Goal: Task Accomplishment & Management: Use online tool/utility

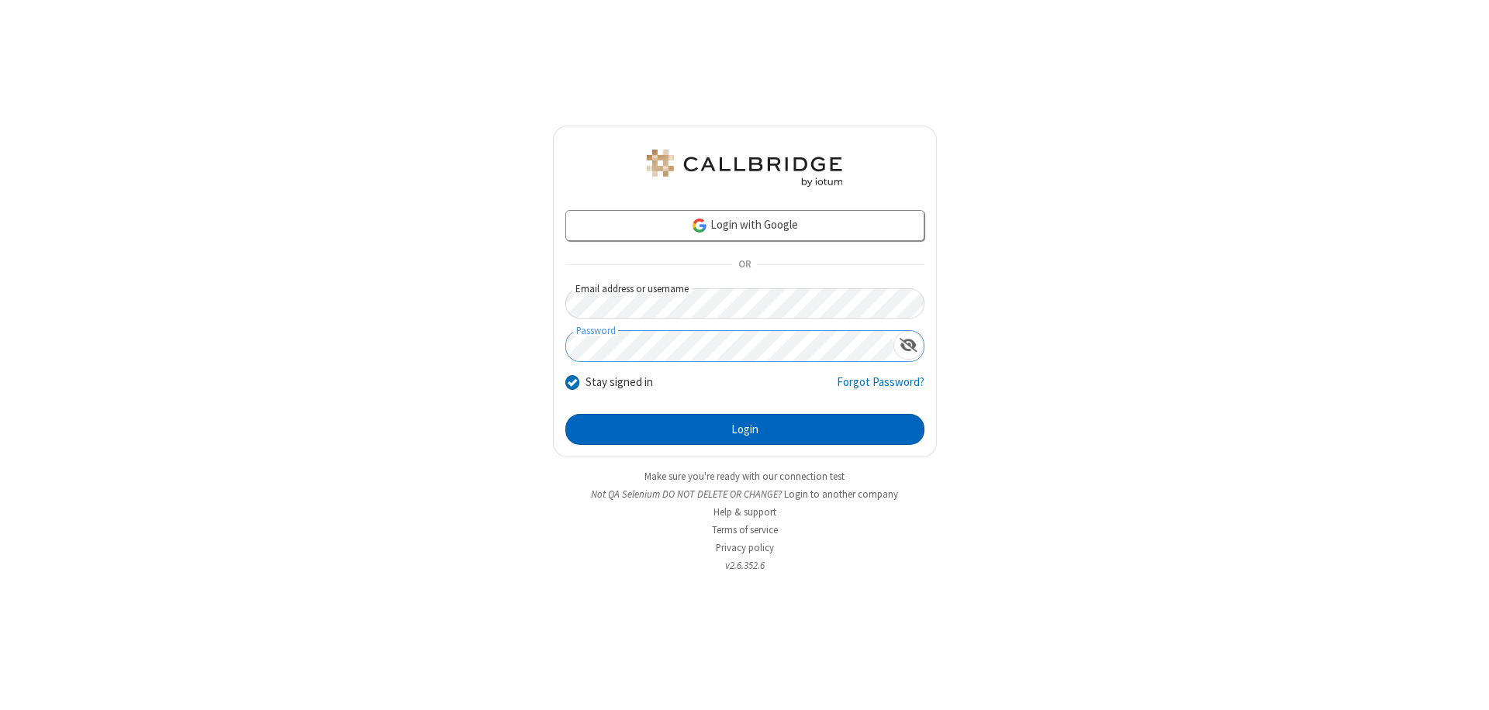
click at [745, 430] on button "Login" at bounding box center [744, 429] width 359 height 31
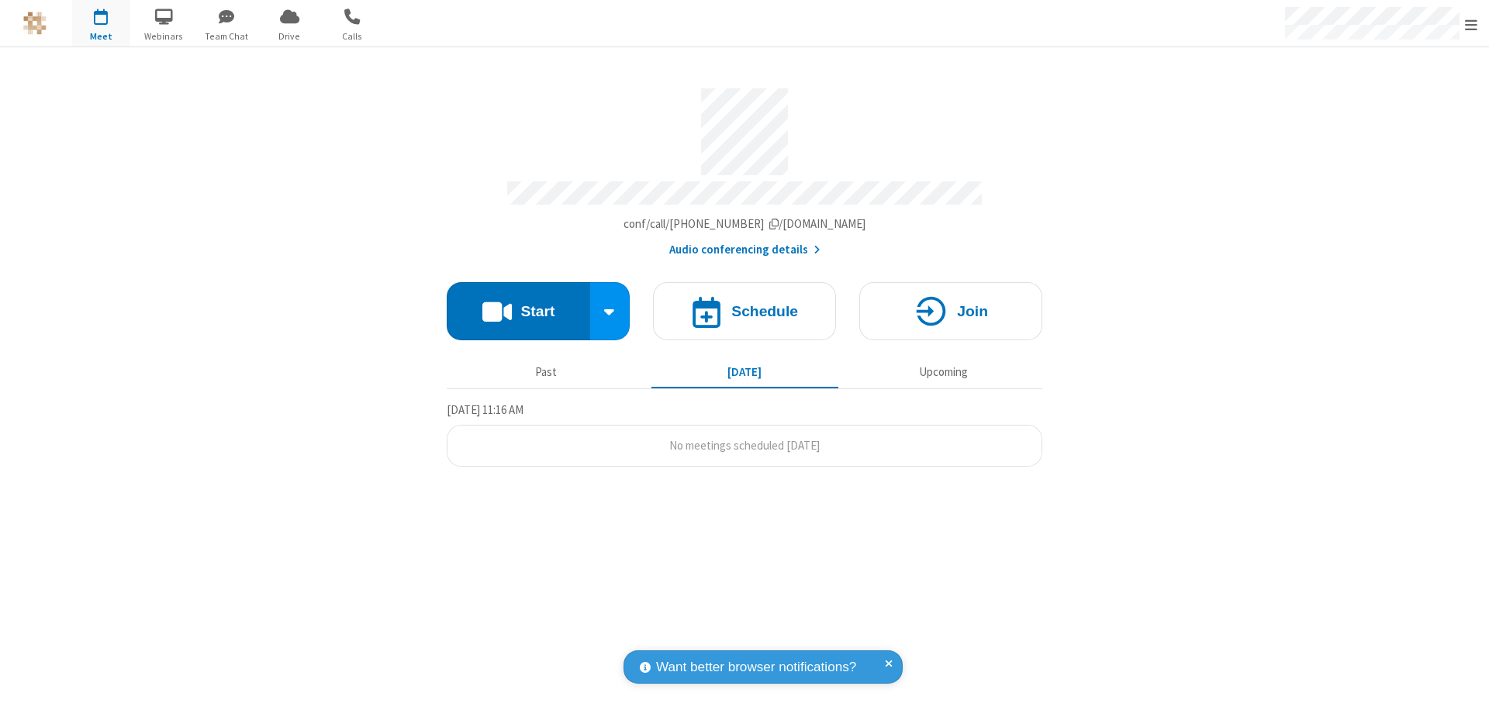
click at [518, 304] on button "Start" at bounding box center [518, 311] width 143 height 58
